Goal: Book appointment/travel/reservation

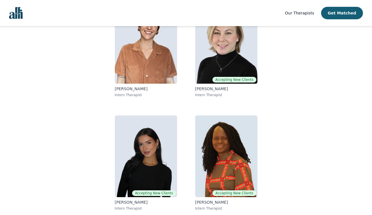
scroll to position [81, 0]
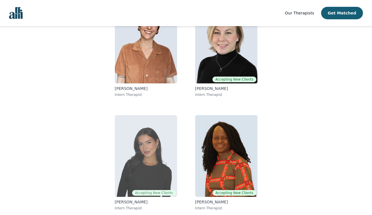
click at [167, 169] on img at bounding box center [146, 156] width 62 height 82
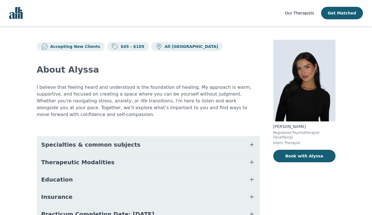
click at [172, 138] on button "Specialties & common subjects" at bounding box center [148, 144] width 223 height 17
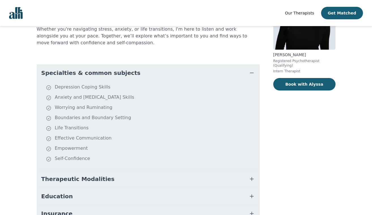
scroll to position [78, 0]
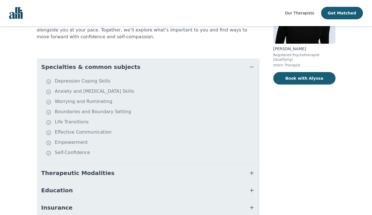
click at [135, 164] on button "Therapeutic Modalities" at bounding box center [148, 172] width 223 height 17
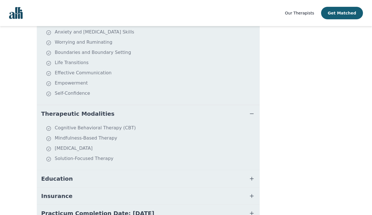
scroll to position [140, 0]
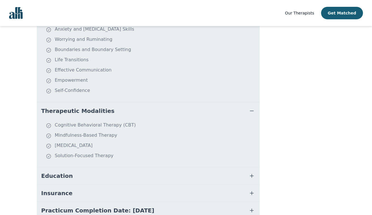
click at [135, 167] on button "Education" at bounding box center [148, 175] width 223 height 17
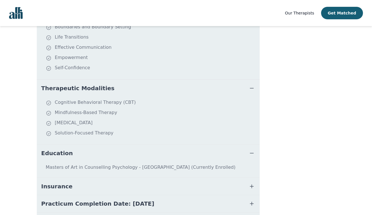
scroll to position [174, 0]
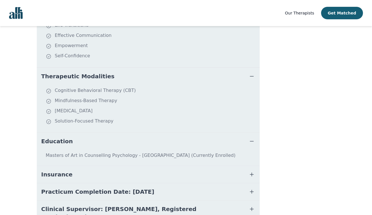
click at [134, 168] on button "Insurance" at bounding box center [148, 174] width 223 height 17
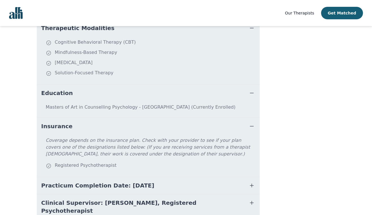
scroll to position [224, 0]
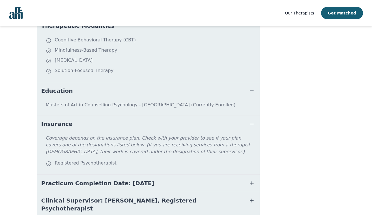
click at [143, 179] on span "Practicum Completion Date: [DATE]" at bounding box center [97, 183] width 113 height 8
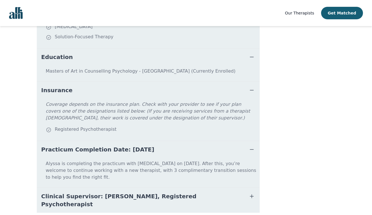
scroll to position [262, 0]
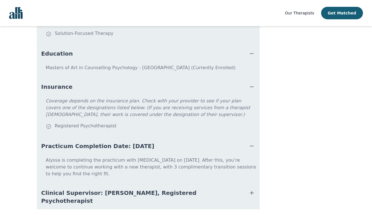
click at [143, 189] on span "Clinical Supervisor: [PERSON_NAME], Registered Psychotherapist" at bounding box center [141, 197] width 200 height 16
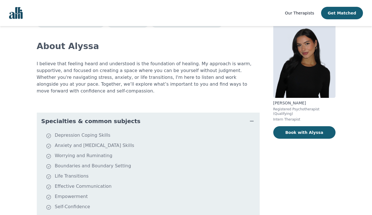
scroll to position [2, 0]
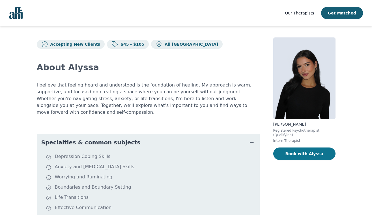
click at [281, 156] on button "Book with Alyssa" at bounding box center [304, 153] width 62 height 12
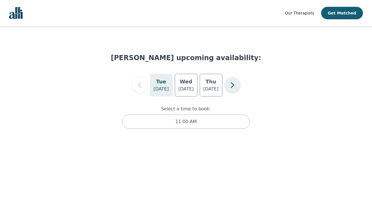
click at [235, 82] on icon "button" at bounding box center [232, 84] width 11 height 11
click at [139, 88] on icon "button" at bounding box center [139, 84] width 11 height 11
click at [233, 91] on button "button" at bounding box center [233, 85] width 16 height 16
click at [180, 91] on p "[DATE]" at bounding box center [185, 88] width 15 height 7
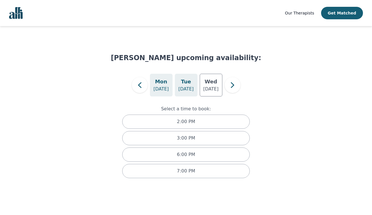
click at [164, 95] on div "[DATE]" at bounding box center [161, 85] width 23 height 23
click at [183, 90] on p "[DATE]" at bounding box center [185, 88] width 15 height 7
click at [212, 88] on p "[DATE]" at bounding box center [210, 88] width 15 height 7
click at [189, 83] on h5 "Tue" at bounding box center [186, 82] width 10 height 8
click at [212, 79] on h5 "Wed" at bounding box center [211, 82] width 12 height 8
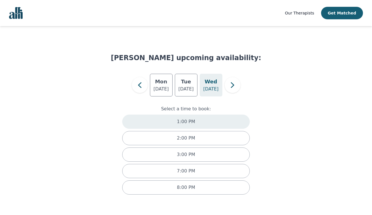
click at [200, 126] on div "1:00 PM" at bounding box center [186, 121] width 128 height 14
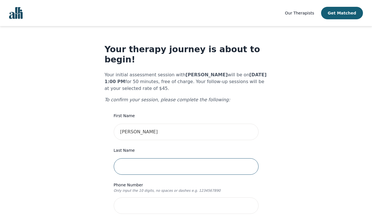
click at [144, 158] on input "text" at bounding box center [186, 166] width 145 height 16
type input "[PERSON_NAME]"
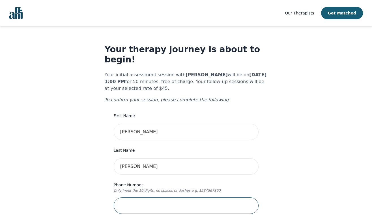
type input "6474443114"
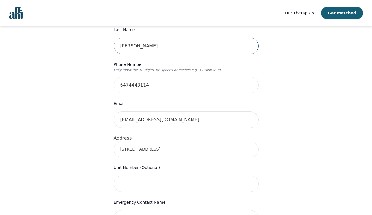
scroll to position [126, 0]
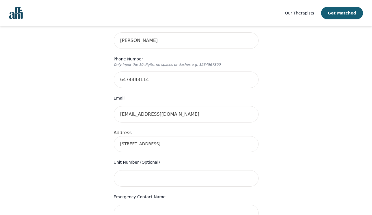
drag, startPoint x: 237, startPoint y: 136, endPoint x: 166, endPoint y: 132, distance: 71.2
click at [166, 136] on input "[STREET_ADDRESS]" at bounding box center [186, 144] width 145 height 16
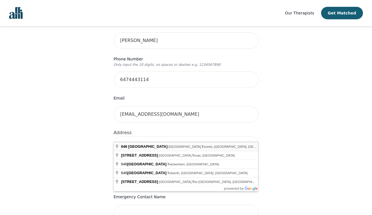
type input "[STREET_ADDRESS]"
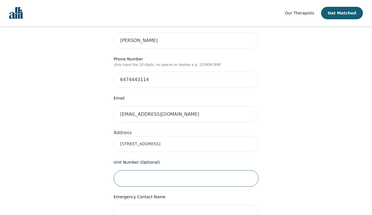
click at [176, 170] on input "text" at bounding box center [186, 178] width 145 height 16
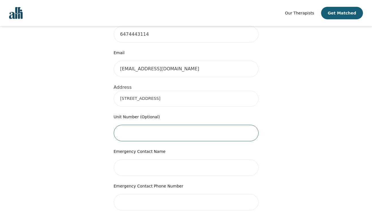
scroll to position [175, 0]
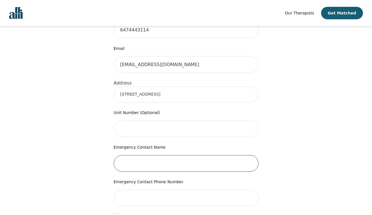
click at [173, 157] on input "text" at bounding box center [186, 163] width 145 height 16
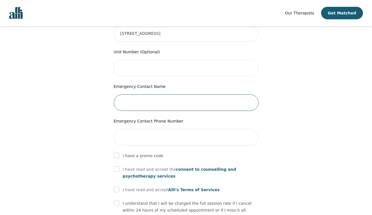
scroll to position [238, 0]
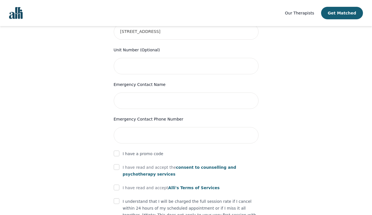
click at [171, 147] on form "First Name [PERSON_NAME] Last Name [PERSON_NAME] Phone Number Only input the 10…" at bounding box center [186, 76] width 145 height 404
click at [147, 150] on p "I have a promo code" at bounding box center [143, 153] width 41 height 7
click at [117, 164] on input "checkbox" at bounding box center [117, 167] width 6 height 6
checkbox input "true"
click at [117, 184] on input "checkbox" at bounding box center [117, 187] width 6 height 6
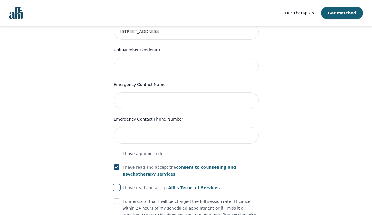
checkbox input "true"
click at [118, 198] on input "checkbox" at bounding box center [117, 201] width 6 height 6
checkbox input "true"
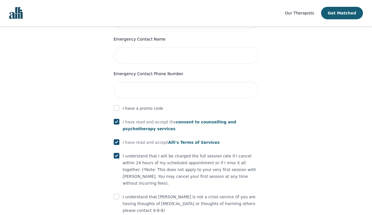
scroll to position [285, 0]
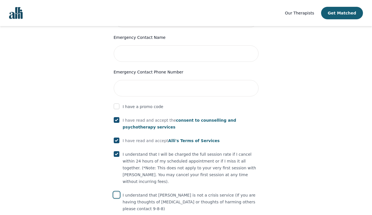
click at [114, 192] on input "checkbox" at bounding box center [117, 195] width 6 height 6
checkbox input "true"
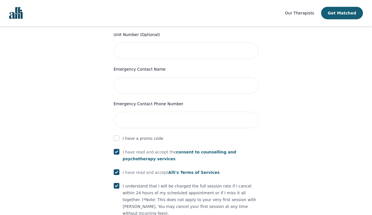
scroll to position [210, 0]
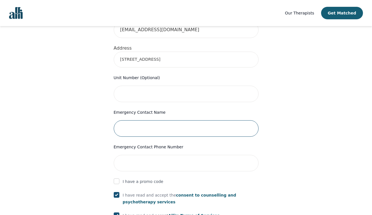
click at [133, 120] on input "text" at bounding box center [186, 128] width 145 height 16
type input "[PERSON_NAME]"
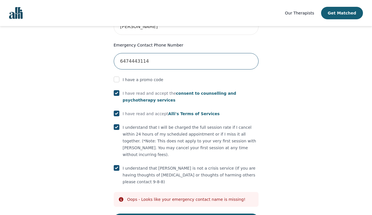
scroll to position [315, 0]
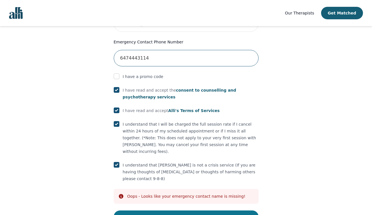
type input "6474443114"
click at [141, 210] on button "Submit" at bounding box center [186, 216] width 145 height 12
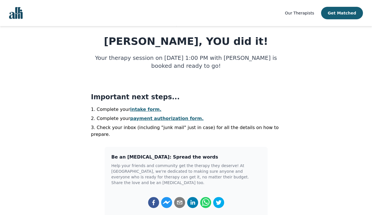
scroll to position [74, 0]
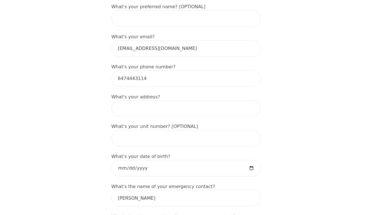
scroll to position [183, 0]
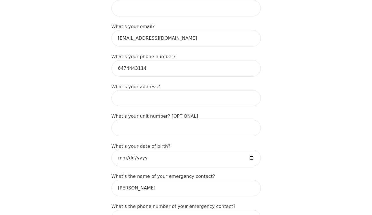
click at [133, 90] on input at bounding box center [186, 98] width 149 height 16
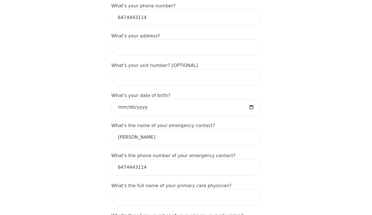
scroll to position [225, 0]
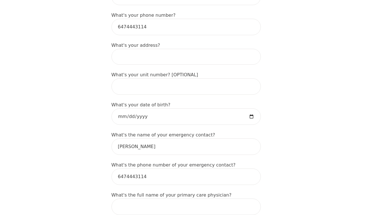
click at [138, 49] on input at bounding box center [186, 57] width 149 height 16
type input "646 Beresford Ave."
type input "[PERSON_NAME]"
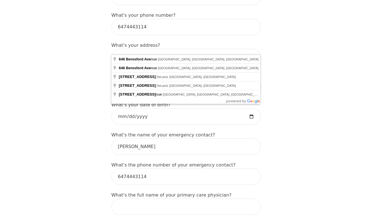
click at [158, 49] on input "646 Beresford Ave" at bounding box center [186, 57] width 149 height 16
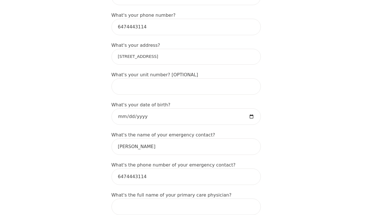
type input "[STREET_ADDRESS]"
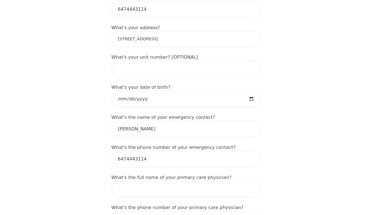
scroll to position [257, 0]
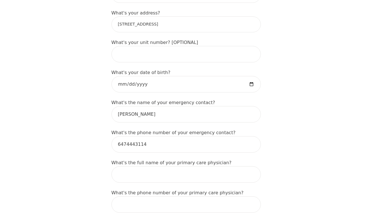
click at [121, 70] on label "What's your date of birth?" at bounding box center [141, 72] width 59 height 5
click at [121, 76] on input "date" at bounding box center [186, 84] width 149 height 16
type input "2002-08-11"
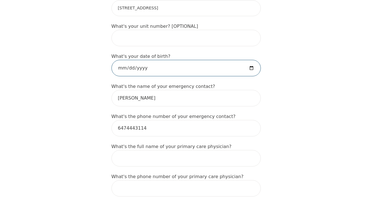
scroll to position [291, 0]
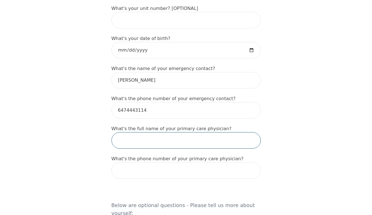
click at [125, 132] on input "text" at bounding box center [186, 140] width 149 height 16
type input "Dr Karen Fleming"
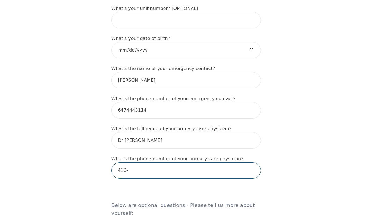
drag, startPoint x: 147, startPoint y: 164, endPoint x: 93, endPoint y: 164, distance: 54.6
click at [93, 164] on div "Intake Assessment for Emily Parkinson Part 1 of 2: Tell Us About Yourself Pleas…" at bounding box center [186, 164] width 372 height 865
paste input "416-480-4025"
drag, startPoint x: 129, startPoint y: 161, endPoint x: 83, endPoint y: 162, distance: 46.7
click at [83, 162] on div "Intake Assessment for Emily Parkinson Part 1 of 2: Tell Us About Yourself Pleas…" at bounding box center [186, 164] width 372 height 865
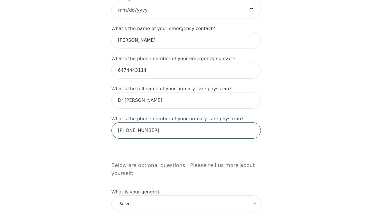
scroll to position [414, 0]
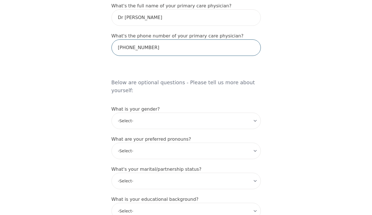
type input "416-480-4025"
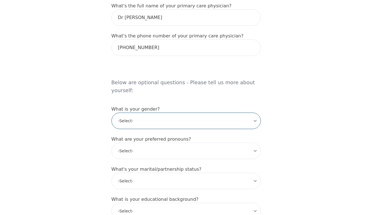
click at [126, 112] on select "-Select- male female non-binary transgender intersex prefer_not_to_say" at bounding box center [186, 120] width 149 height 16
select select "female"
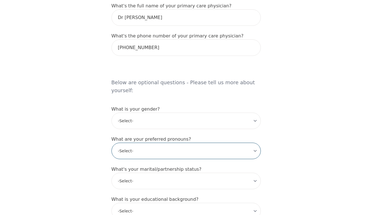
click at [126, 142] on select "-Select- he/him she/her they/them ze/zir xe/xem ey/em ve/ver tey/ter e/e per/pe…" at bounding box center [186, 150] width 149 height 16
select select "she/her"
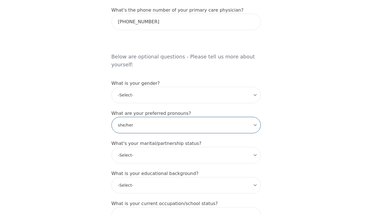
scroll to position [443, 0]
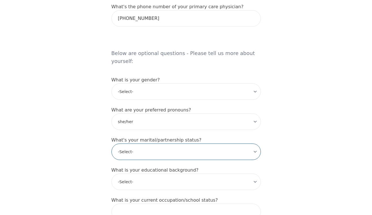
click at [127, 143] on select "-Select- Single Partnered Married Common Law Widowed Separated Divorced" at bounding box center [186, 151] width 149 height 16
select select "Single"
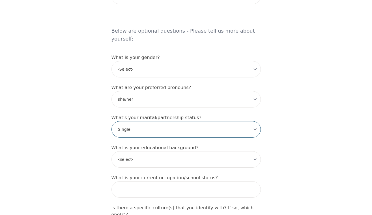
scroll to position [481, 0]
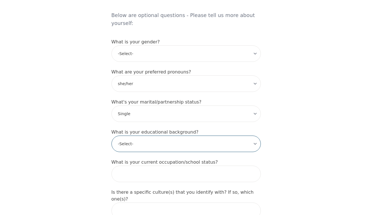
click at [128, 135] on select "-Select- Less than high school High school Associate degree Bachelor degree Mas…" at bounding box center [186, 143] width 149 height 16
select select "Bachelor degree"
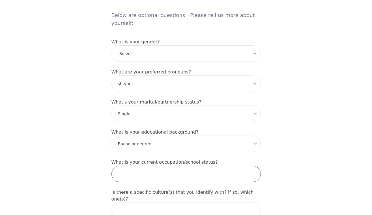
click at [127, 165] on input "text" at bounding box center [186, 173] width 149 height 16
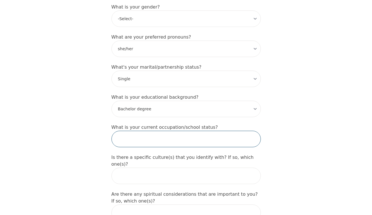
scroll to position [516, 0]
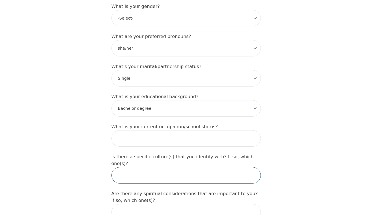
click at [129, 167] on input "text" at bounding box center [186, 175] width 149 height 16
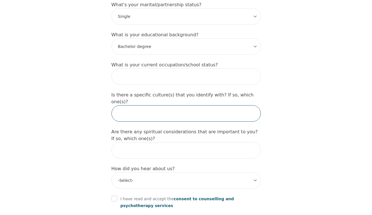
scroll to position [587, 0]
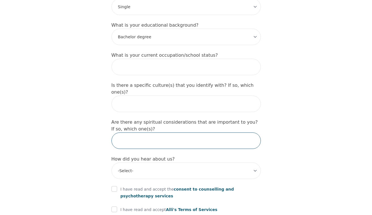
click at [132, 132] on input "text" at bounding box center [186, 140] width 149 height 16
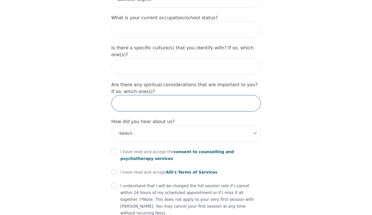
scroll to position [628, 0]
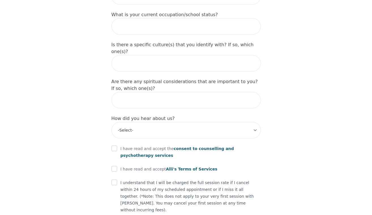
click at [132, 122] on select "-Select- Physician/Specialist Friend Facebook Instagram Google Search Google Ad…" at bounding box center [186, 130] width 149 height 16
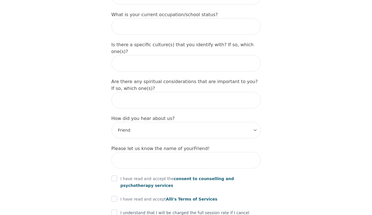
click at [131, 122] on select "-Select- Physician/Specialist Friend Facebook Instagram Google Search Google Ad…" at bounding box center [186, 130] width 149 height 16
select select "Google Search"
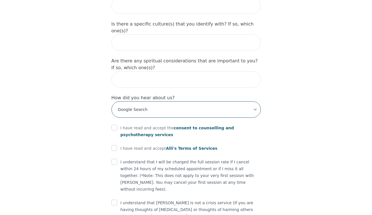
scroll to position [653, 0]
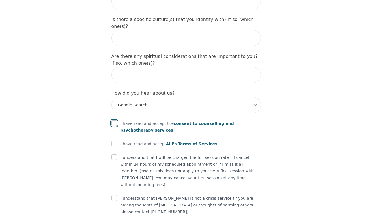
click at [112, 120] on input "checkbox" at bounding box center [115, 123] width 6 height 6
checkbox input "true"
click at [115, 140] on input "checkbox" at bounding box center [115, 143] width 6 height 6
checkbox input "true"
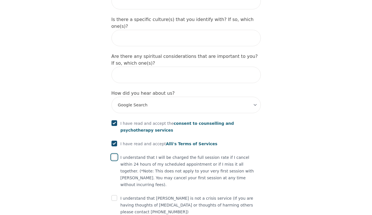
click at [116, 154] on input "checkbox" at bounding box center [115, 157] width 6 height 6
checkbox input "true"
click at [119, 194] on div "I understand that Alli is not a crisis service (If you are having thoughts of s…" at bounding box center [186, 204] width 149 height 20
click at [114, 195] on input "checkbox" at bounding box center [115, 198] width 6 height 6
checkbox input "true"
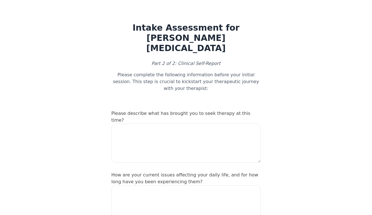
scroll to position [653, 0]
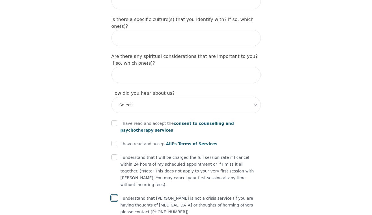
click at [116, 195] on input "checkbox" at bounding box center [115, 198] width 6 height 6
checkbox input "true"
click at [116, 154] on input "checkbox" at bounding box center [115, 157] width 6 height 6
checkbox input "true"
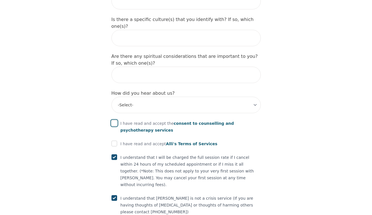
click at [114, 120] on input "checkbox" at bounding box center [115, 123] width 6 height 6
checkbox input "true"
click at [114, 140] on input "checkbox" at bounding box center [115, 143] width 6 height 6
checkbox input "true"
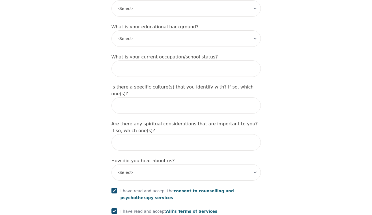
scroll to position [656, 0]
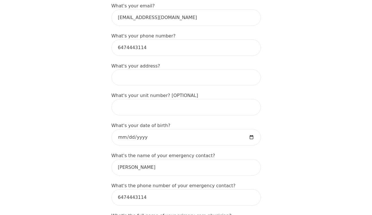
scroll to position [178, 0]
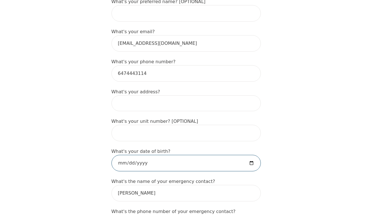
click at [122, 155] on input "date" at bounding box center [186, 163] width 149 height 16
click at [140, 155] on input "date" at bounding box center [186, 163] width 149 height 16
type input "2002-08-11"
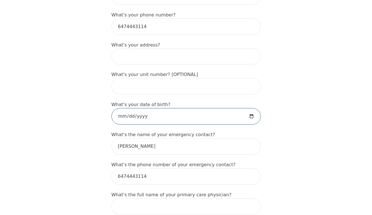
scroll to position [300, 0]
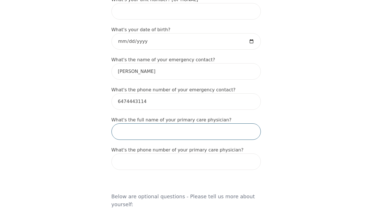
click at [127, 123] on input "text" at bounding box center [186, 131] width 149 height 16
type input "Dr Karen Fleming"
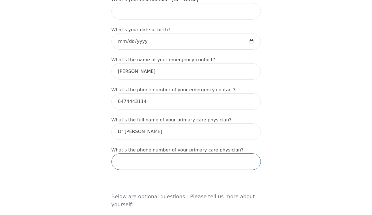
paste input "416-480-4025"
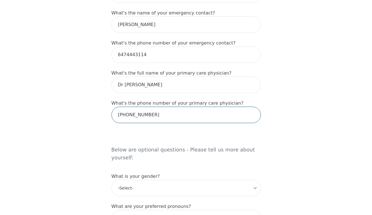
scroll to position [408, 0]
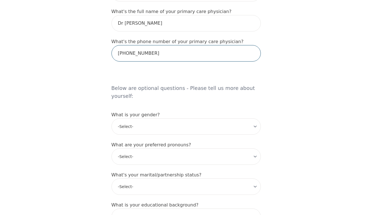
type input "416-480-4025"
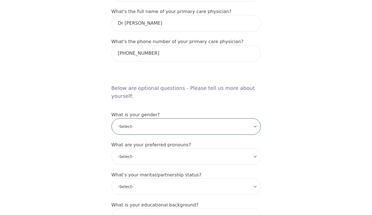
click at [143, 118] on select "-Select- male female non-binary transgender intersex prefer_not_to_say" at bounding box center [186, 126] width 149 height 16
select select "female"
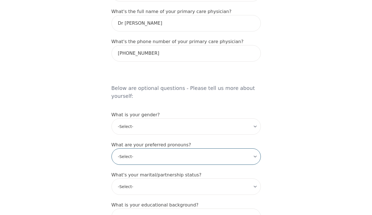
click at [138, 148] on select "-Select- he/him she/her they/them ze/zir xe/xem ey/em ve/ver tey/ter e/e per/pe…" at bounding box center [186, 156] width 149 height 16
select select "she/her"
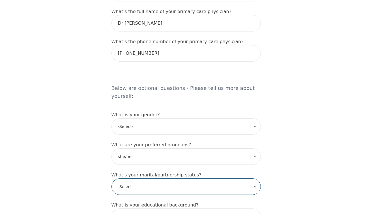
click at [135, 178] on select "-Select- Single Partnered Married Common Law Widowed Separated Divorced" at bounding box center [186, 186] width 149 height 16
select select "Single"
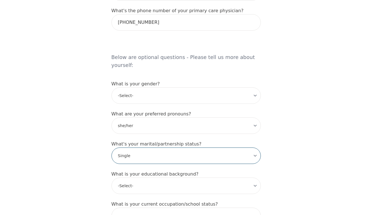
scroll to position [442, 0]
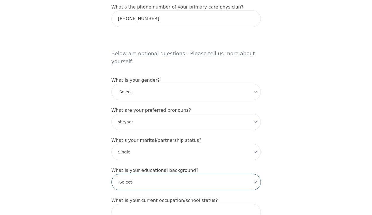
click at [134, 174] on select "-Select- Less than high school High school Associate degree Bachelor degree Mas…" at bounding box center [186, 182] width 149 height 16
select select "Bachelor degree"
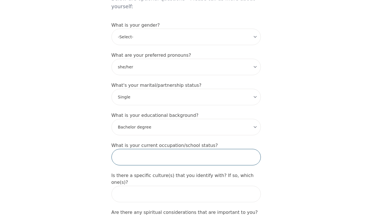
click at [138, 149] on input "text" at bounding box center [186, 157] width 149 height 16
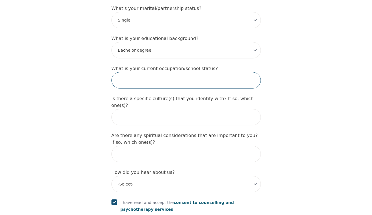
scroll to position [590, 0]
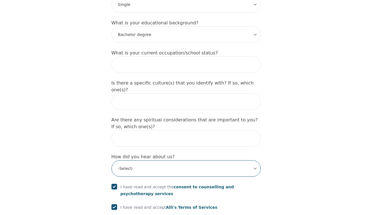
click at [131, 160] on select "-Select- Physician/Specialist Friend Facebook Instagram Google Search Google Ad…" at bounding box center [186, 168] width 149 height 16
select select "Google Search"
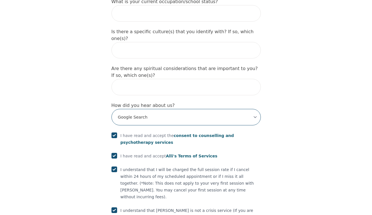
scroll to position [678, 0]
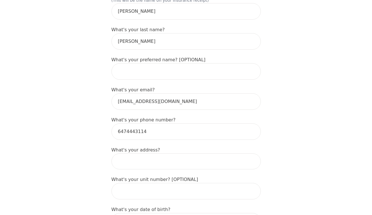
scroll to position [126, 0]
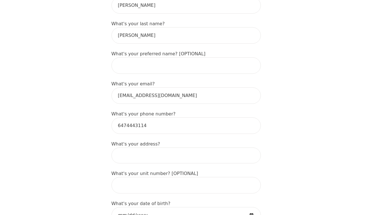
click at [131, 147] on input at bounding box center [186, 155] width 149 height 16
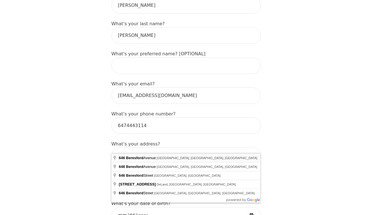
type input "[STREET_ADDRESS]"
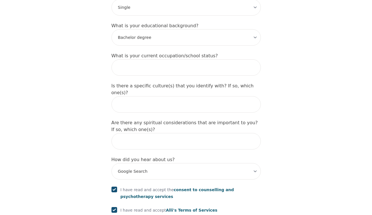
scroll to position [678, 0]
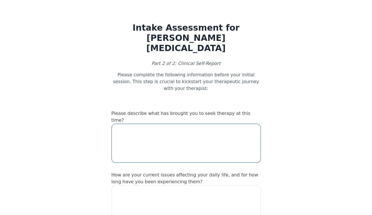
click at [136, 123] on textarea at bounding box center [186, 142] width 149 height 39
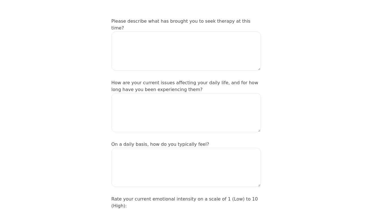
scroll to position [92, 0]
click at [136, 116] on div "How are your current issues affecting your daily life, and for how long have yo…" at bounding box center [186, 106] width 149 height 55
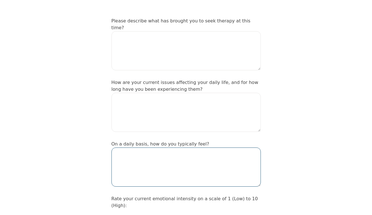
click at [136, 147] on textarea at bounding box center [186, 166] width 149 height 39
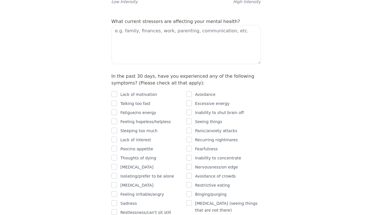
scroll to position [325, 0]
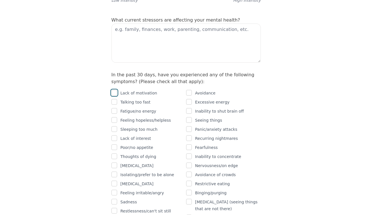
click at [115, 90] on input "checkbox" at bounding box center [115, 93] width 6 height 6
checkbox input "true"
click at [116, 108] on input "checkbox" at bounding box center [115, 111] width 6 height 6
checkbox input "true"
click at [116, 117] on input "checkbox" at bounding box center [115, 120] width 6 height 6
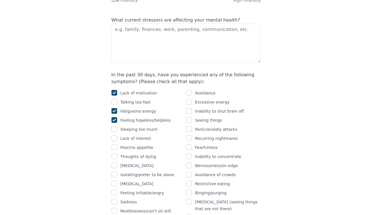
click at [115, 117] on input "checkbox" at bounding box center [115, 120] width 6 height 6
checkbox input "true"
click at [116, 135] on input "checkbox" at bounding box center [115, 138] width 6 height 6
checkbox input "true"
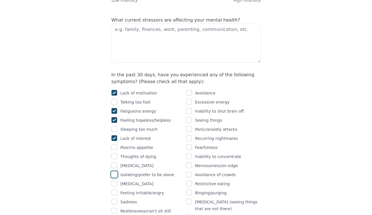
click at [115, 171] on input "checkbox" at bounding box center [115, 174] width 6 height 6
checkbox input "true"
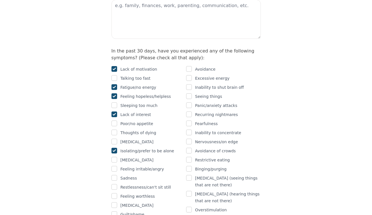
scroll to position [350, 0]
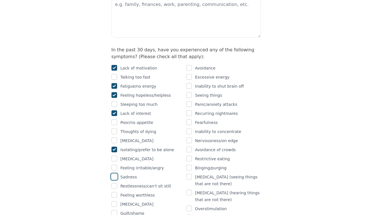
click at [115, 174] on input "checkbox" at bounding box center [115, 177] width 6 height 6
checkbox input "true"
click at [115, 201] on input "checkbox" at bounding box center [115, 204] width 6 height 6
checkbox input "true"
click at [115, 210] on input "checkbox" at bounding box center [115, 213] width 6 height 6
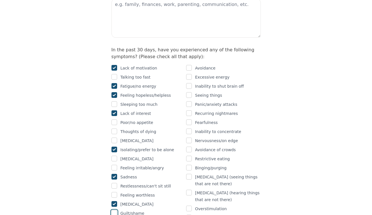
checkbox input "true"
click at [189, 65] on input "checkbox" at bounding box center [189, 68] width 6 height 6
checkbox input "true"
click at [190, 83] on input "checkbox" at bounding box center [189, 86] width 6 height 6
checkbox input "true"
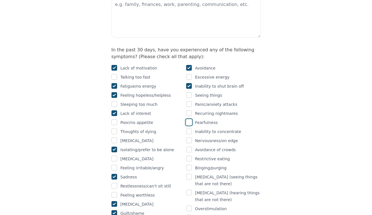
click at [190, 119] on input "checkbox" at bounding box center [189, 122] width 6 height 6
checkbox input "false"
click at [188, 137] on input "checkbox" at bounding box center [189, 140] width 6 height 6
checkbox input "true"
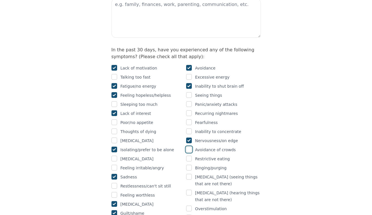
click at [189, 146] on input "checkbox" at bounding box center [189, 149] width 6 height 6
checkbox input "true"
click at [190, 205] on input "checkbox" at bounding box center [189, 208] width 6 height 6
checkbox input "true"
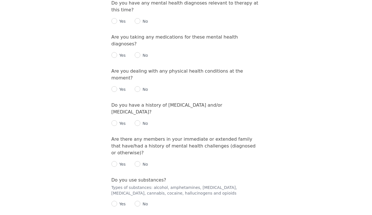
scroll to position [695, 0]
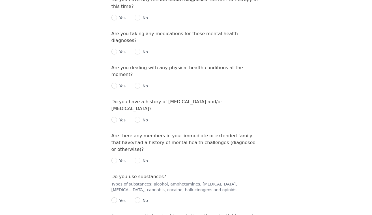
click at [117, 197] on p "Yes" at bounding box center [121, 200] width 9 height 6
click at [113, 197] on input "radio" at bounding box center [115, 200] width 6 height 6
radio input "true"
click at [138, 197] on input "radio" at bounding box center [138, 200] width 6 height 6
radio input "true"
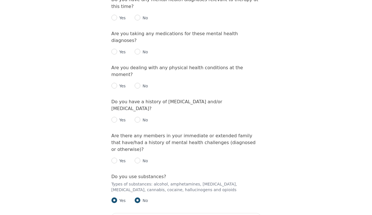
radio input "false"
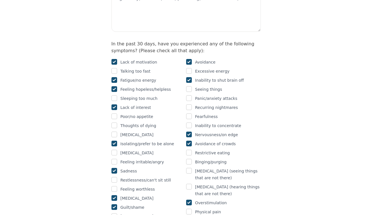
scroll to position [356, 0]
click at [112, 122] on input "checkbox" at bounding box center [115, 125] width 6 height 6
checkbox input "false"
click at [114, 185] on input "checkbox" at bounding box center [115, 188] width 6 height 6
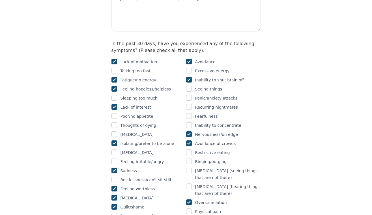
click at [114, 160] on div "Lack of motivation Talking too fast Fatigue/no energy Feeling hopeless/helpless…" at bounding box center [149, 138] width 75 height 161
click at [114, 185] on input "checkbox" at bounding box center [115, 188] width 6 height 6
checkbox input "true"
